Goal: Task Accomplishment & Management: Use online tool/utility

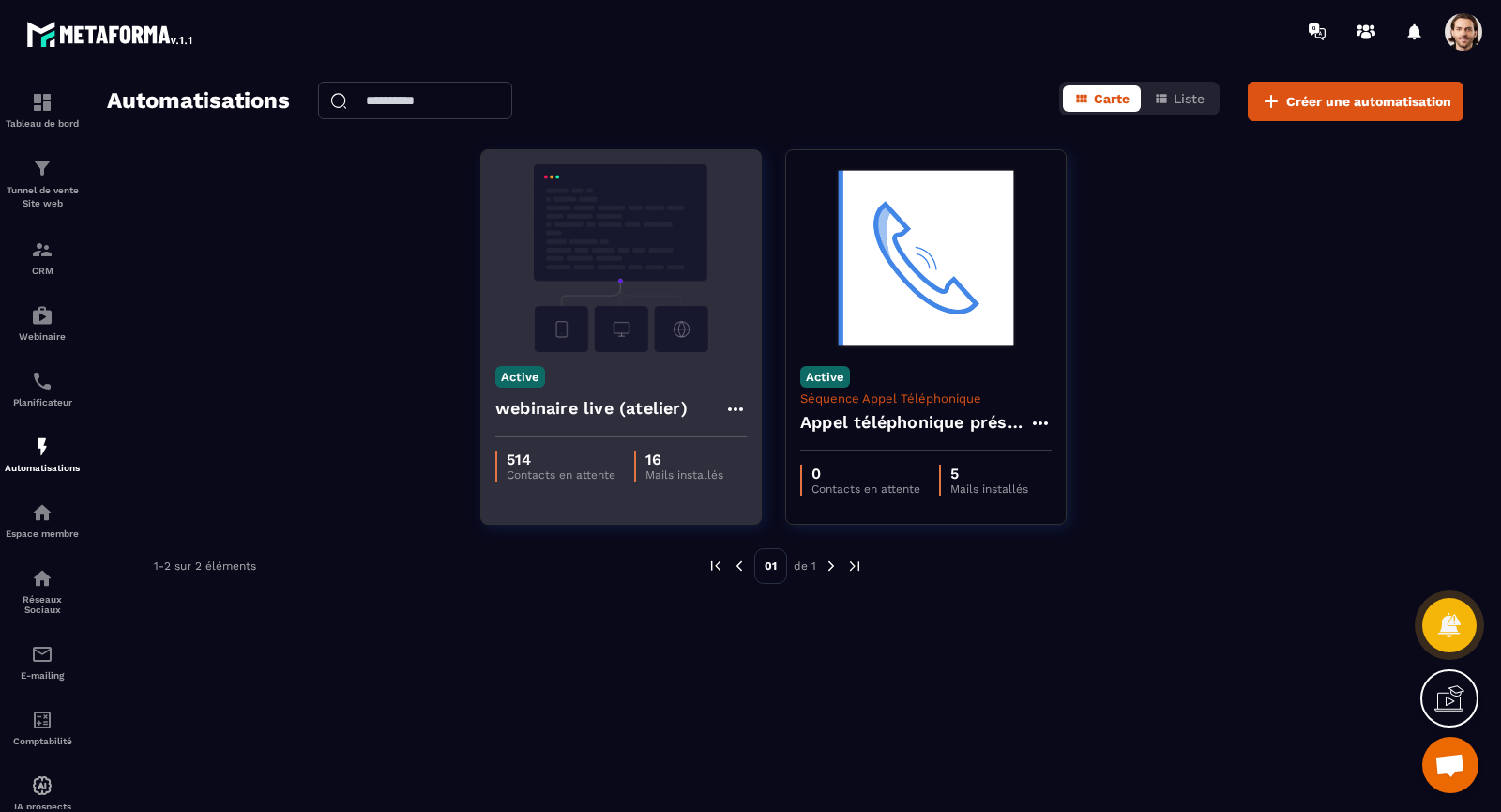
click at [652, 338] on img at bounding box center [622, 258] width 252 height 187
click at [598, 314] on img at bounding box center [622, 258] width 252 height 187
click at [600, 414] on h4 "webinaire live (atelier)" at bounding box center [591, 408] width 192 height 26
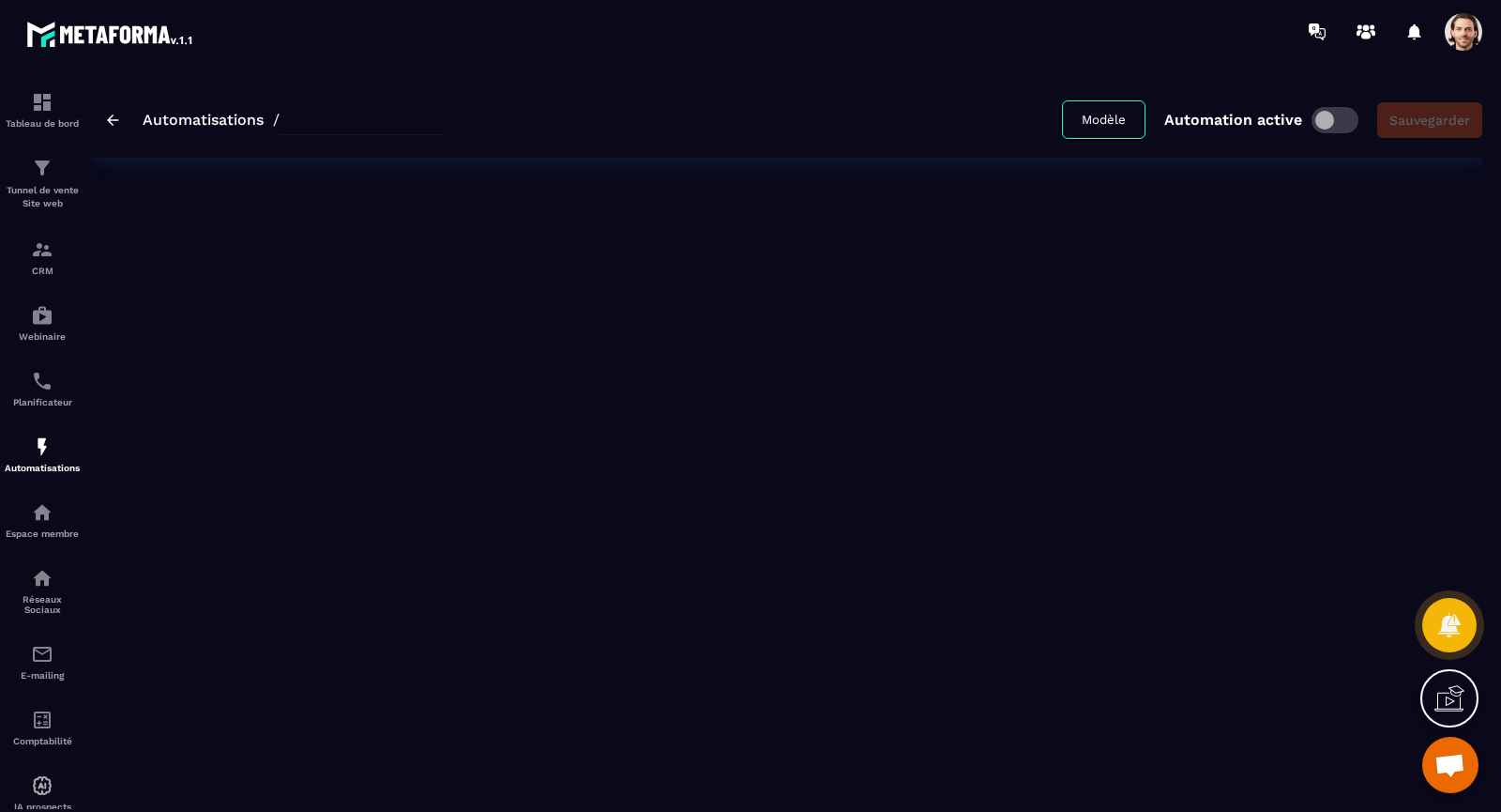
click at [600, 414] on div "Automatisations / Modèle Automation active Sauvegarder" at bounding box center [785, 436] width 1395 height 709
type input "**********"
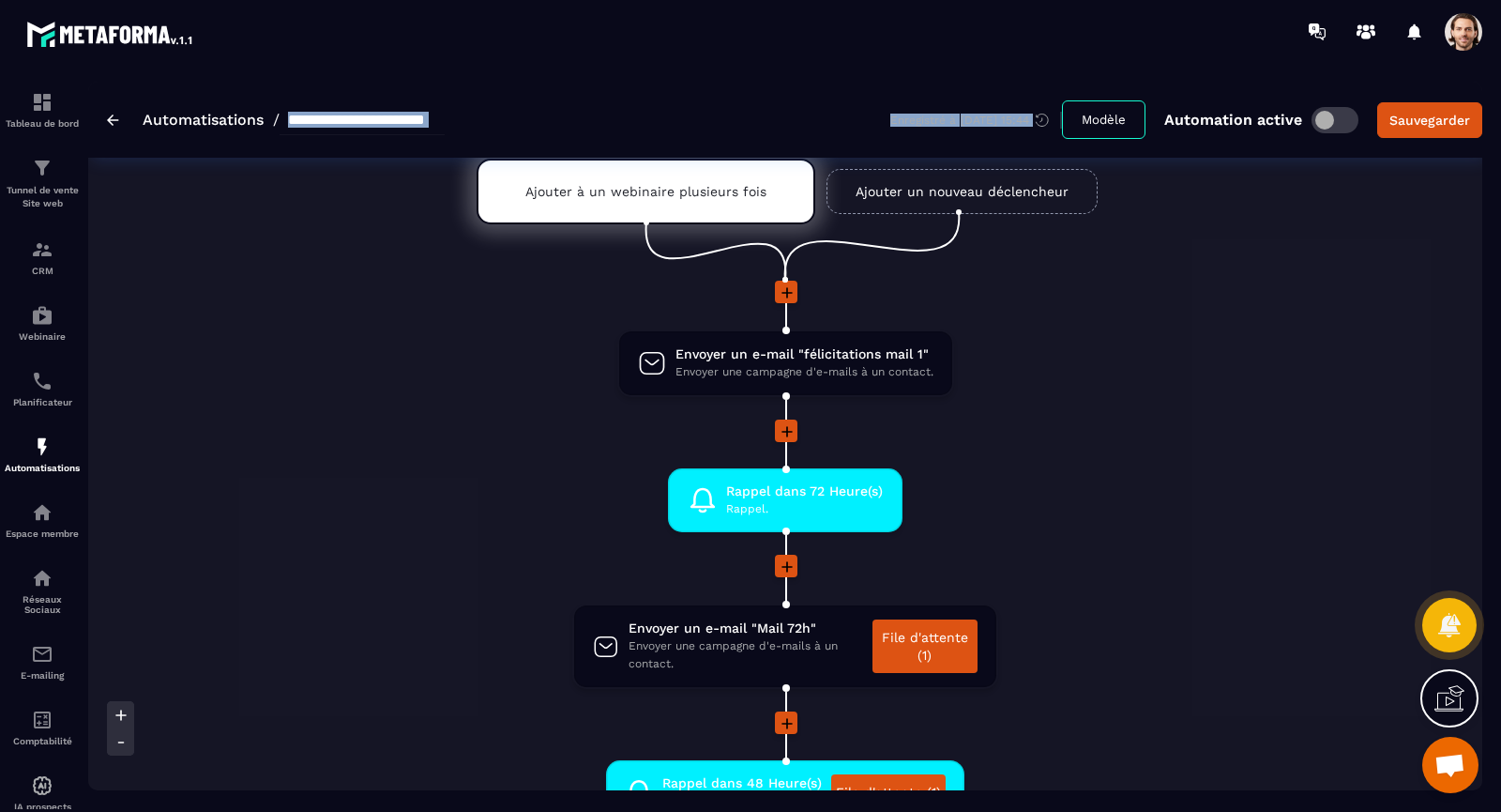
scroll to position [6, 0]
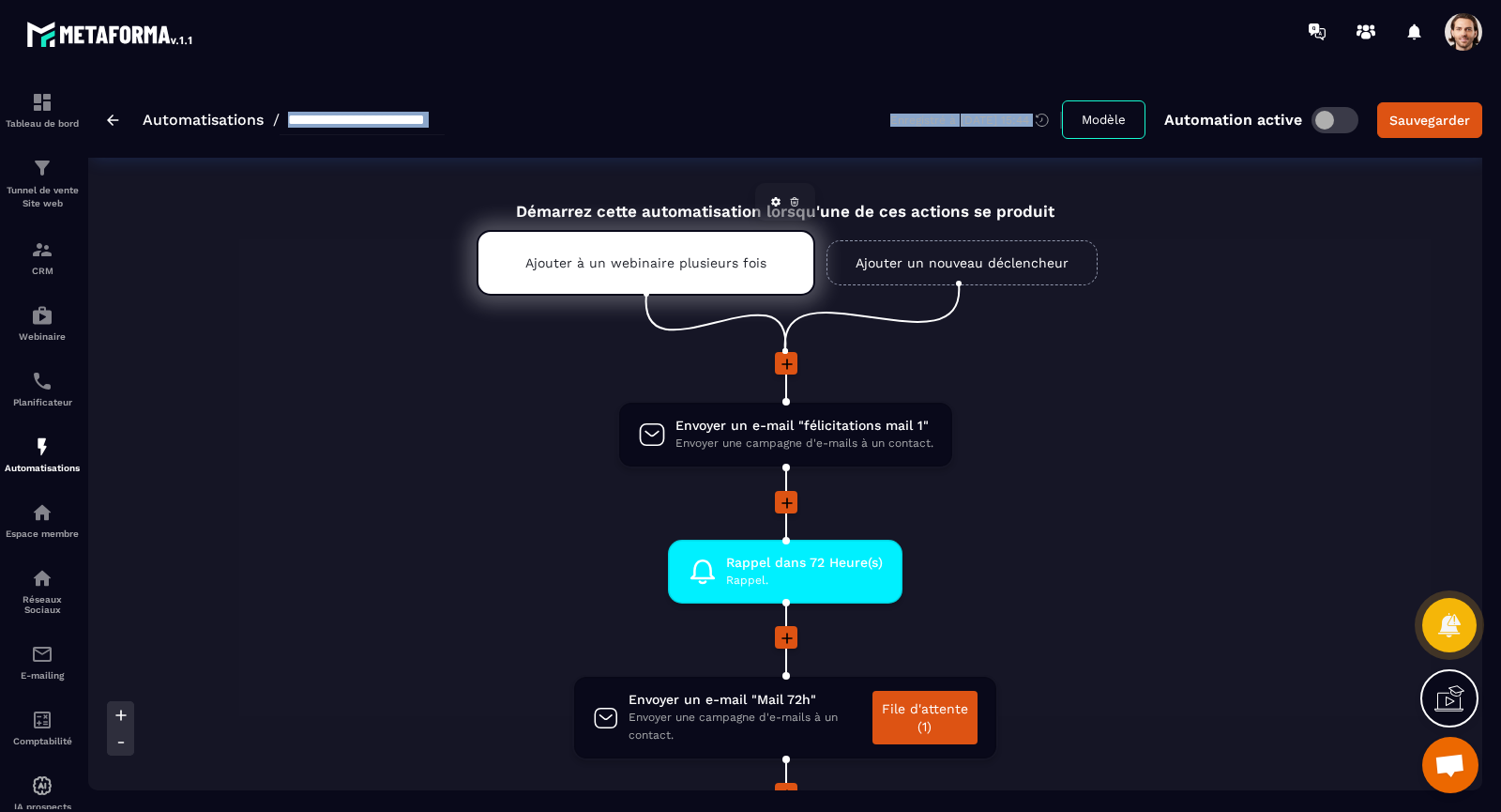
click at [696, 263] on p "Ajouter à un webinaire plusieurs fois" at bounding box center [645, 263] width 241 height 15
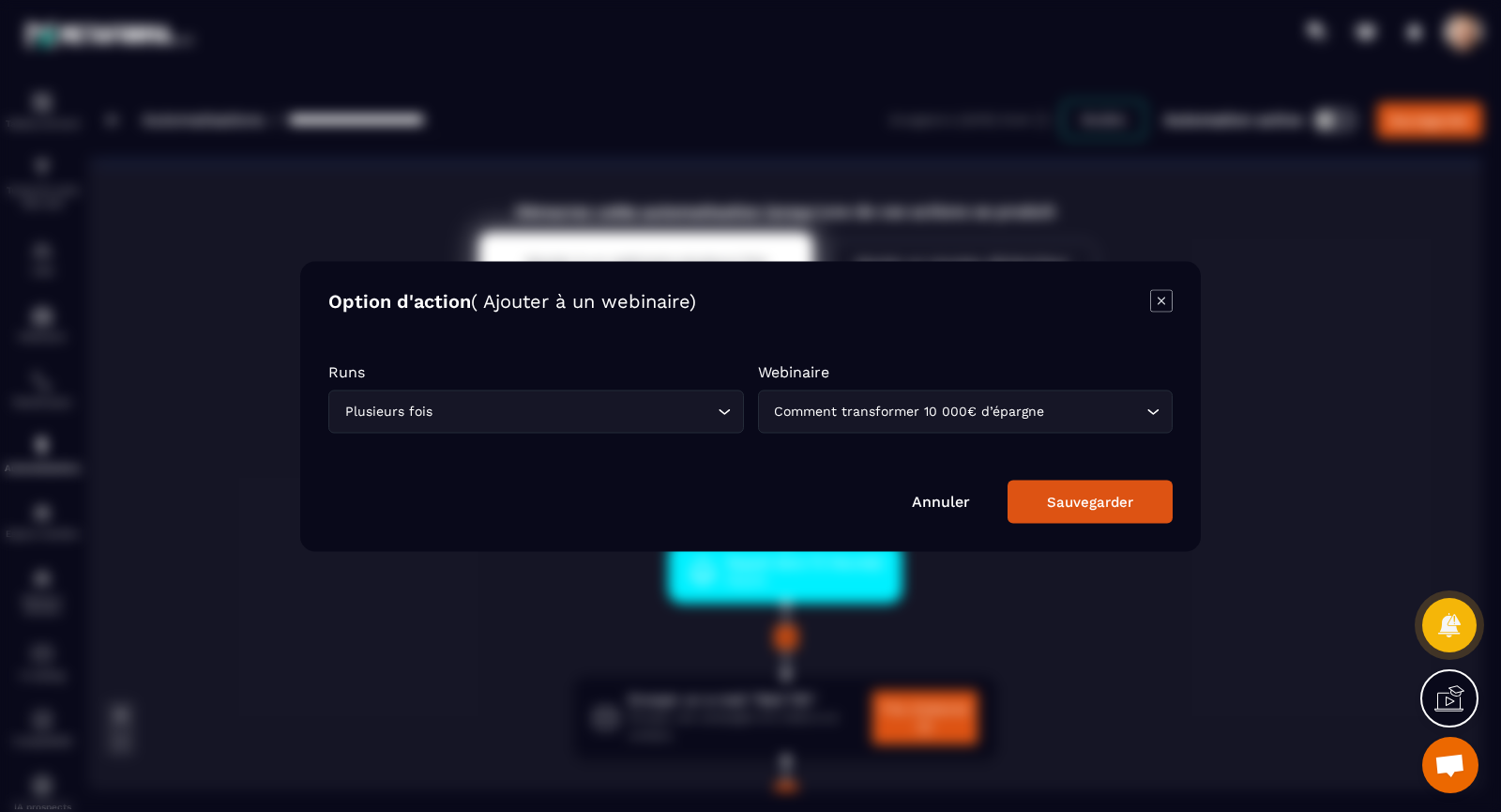
click at [382, 221] on div "Modal window" at bounding box center [750, 406] width 1501 height 812
click at [262, 269] on div "Modal window" at bounding box center [750, 406] width 1501 height 812
click at [1169, 294] on icon "Modal window" at bounding box center [1161, 300] width 22 height 22
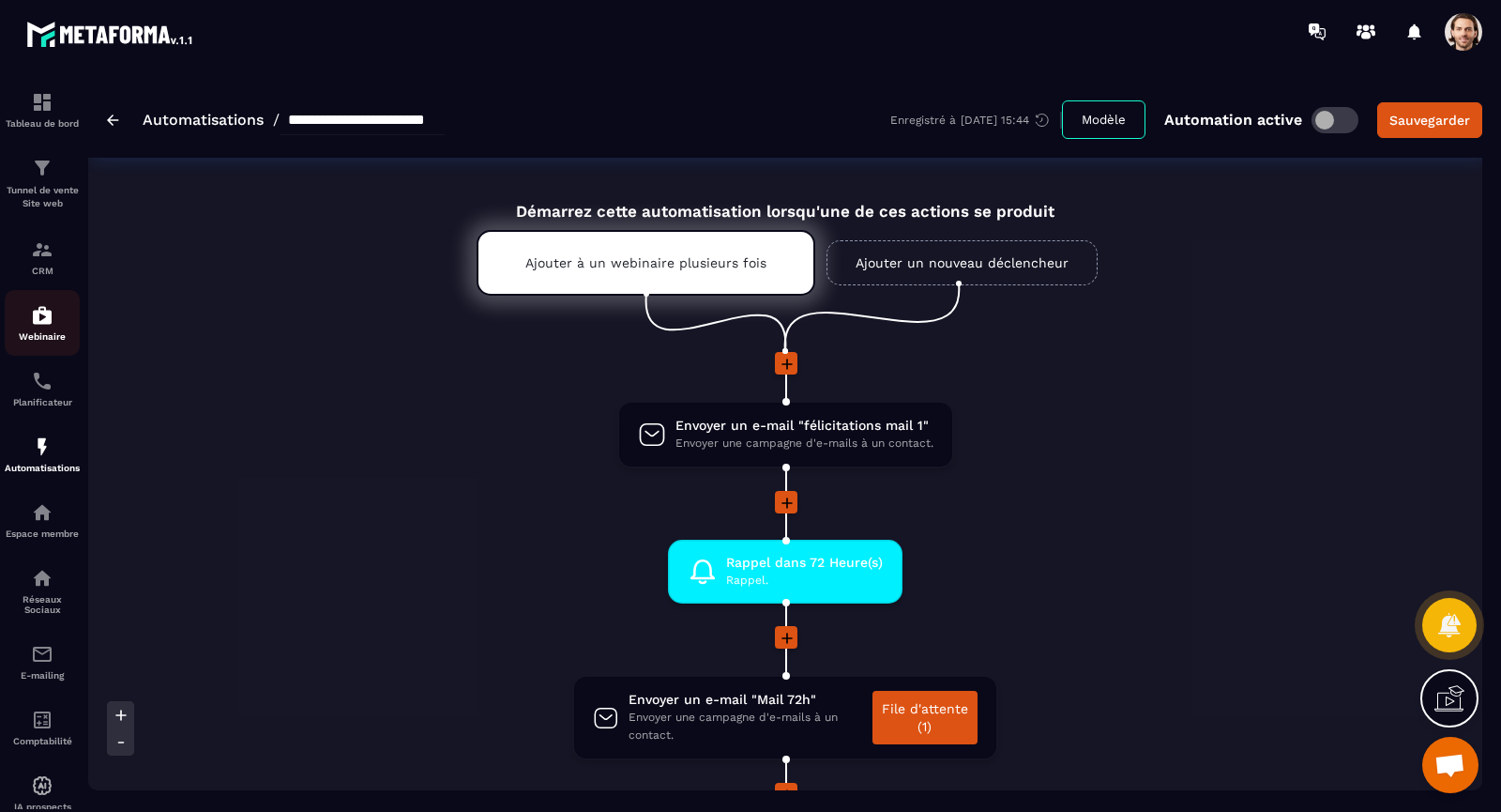
click at [52, 320] on img at bounding box center [42, 315] width 22 height 22
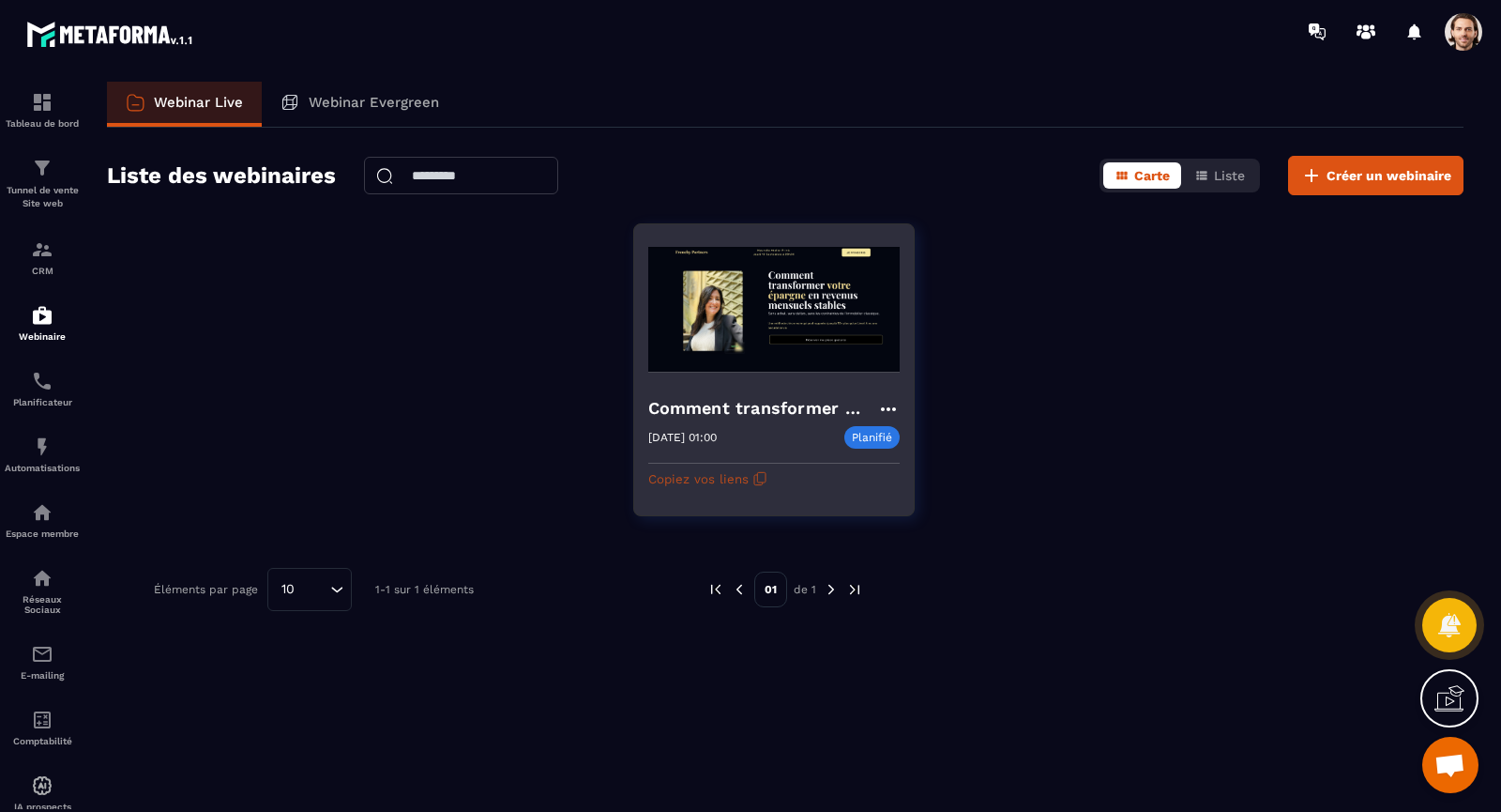
click at [747, 478] on button "Copiez vos liens" at bounding box center [708, 478] width 119 height 30
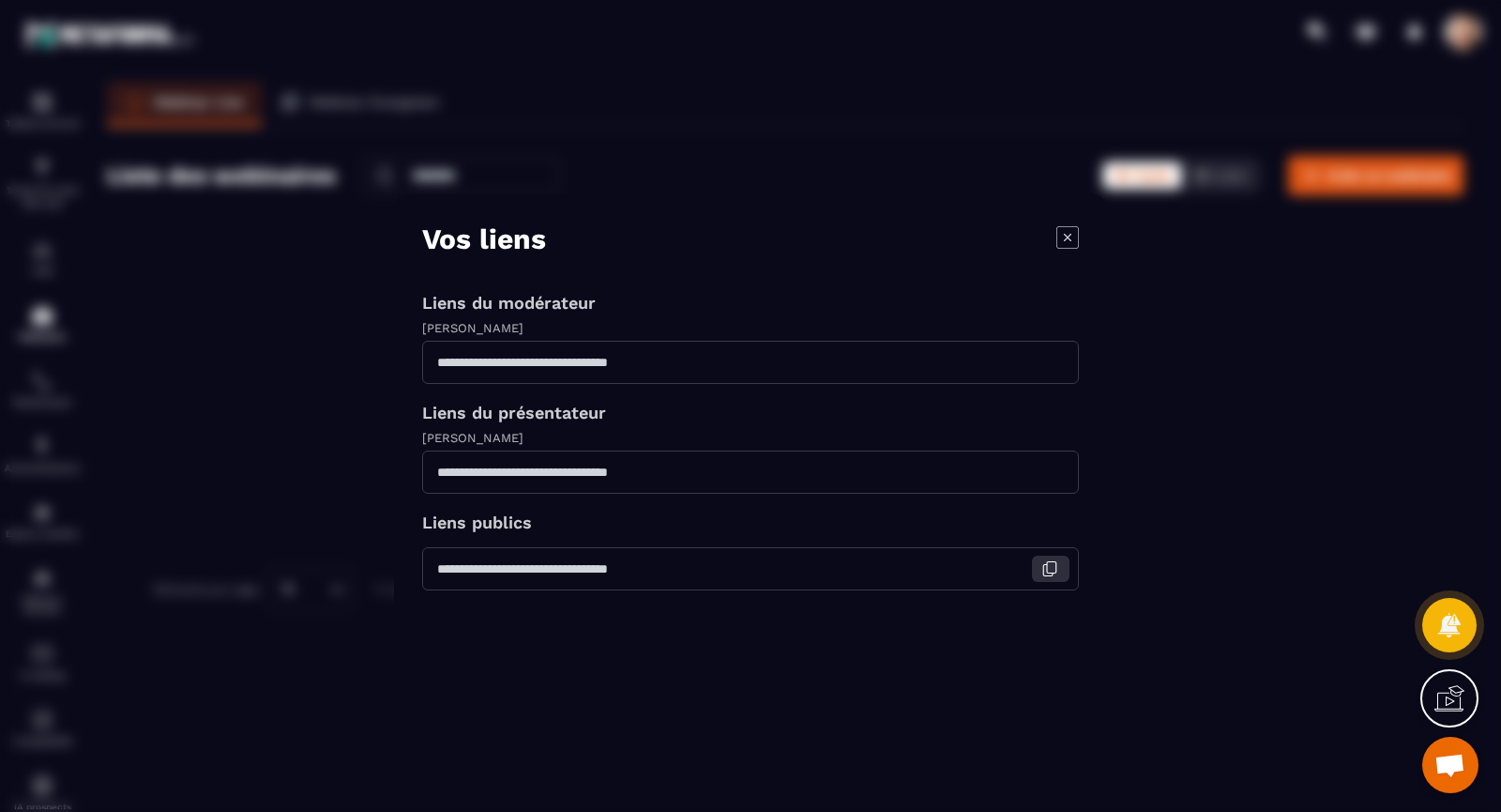
click at [1057, 573] on icon "Modal window" at bounding box center [1049, 568] width 17 height 17
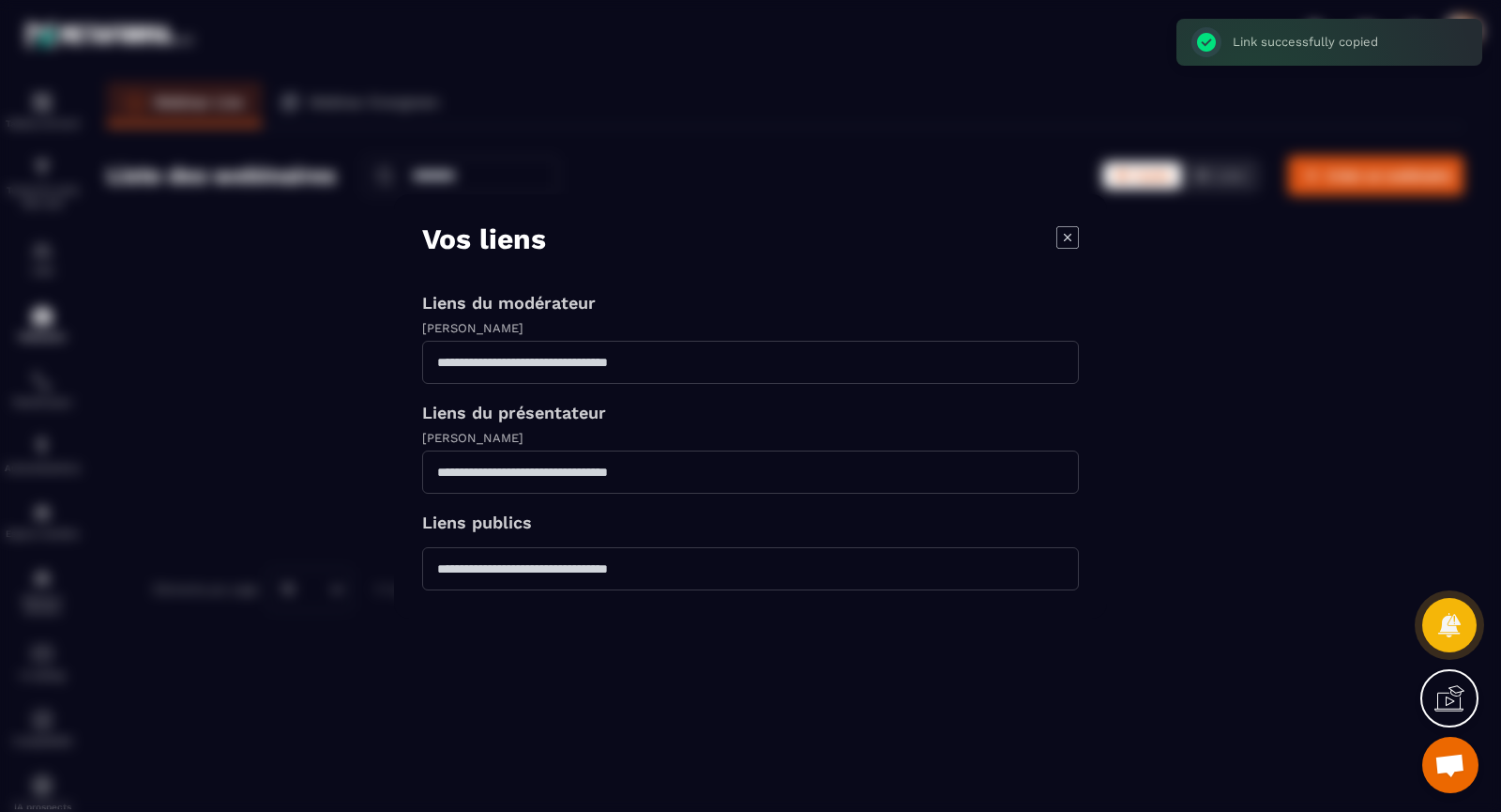
click at [1067, 240] on icon "Modal window" at bounding box center [1068, 236] width 22 height 22
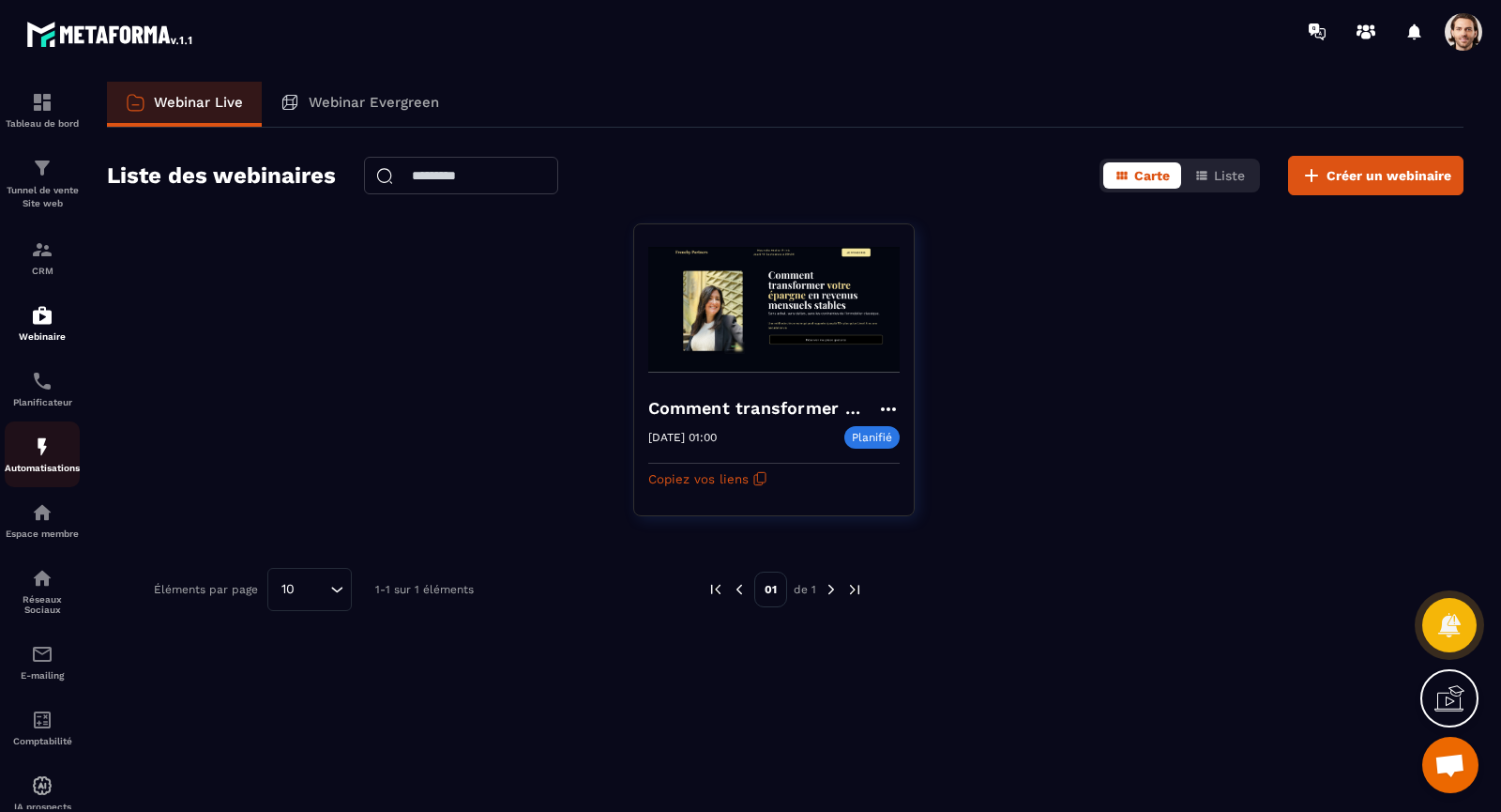
click at [45, 463] on div "Automatisations" at bounding box center [42, 454] width 75 height 37
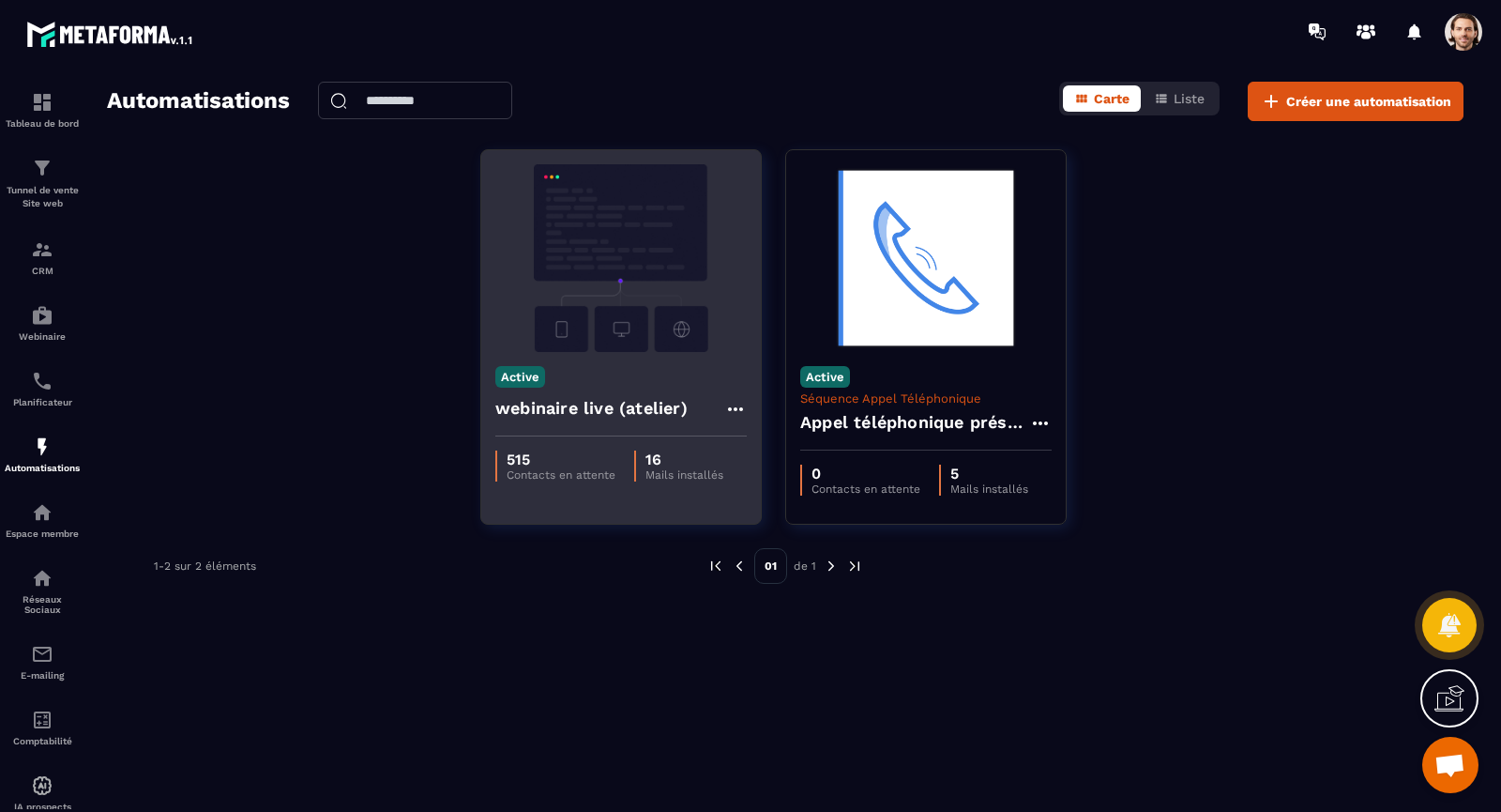
click at [664, 316] on img at bounding box center [622, 258] width 252 height 187
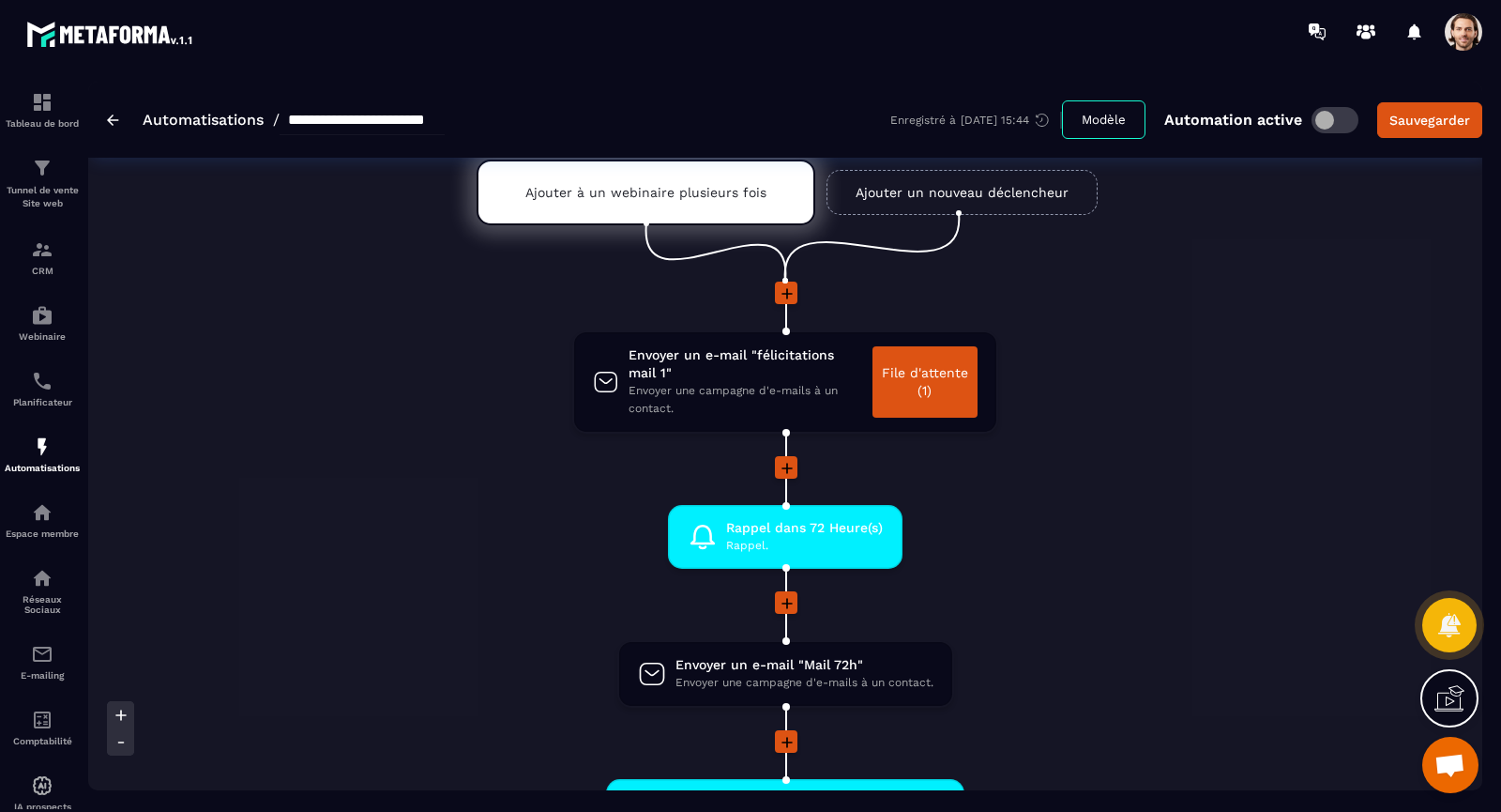
scroll to position [81, 0]
